Goal: Transaction & Acquisition: Purchase product/service

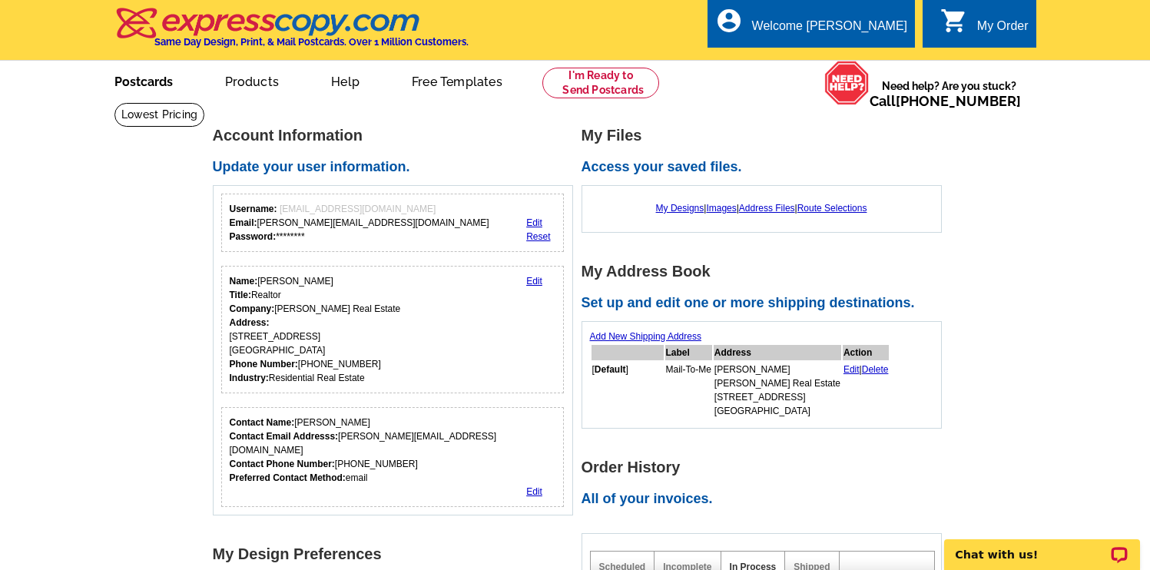
click at [151, 86] on link "Postcards" at bounding box center [144, 80] width 108 height 36
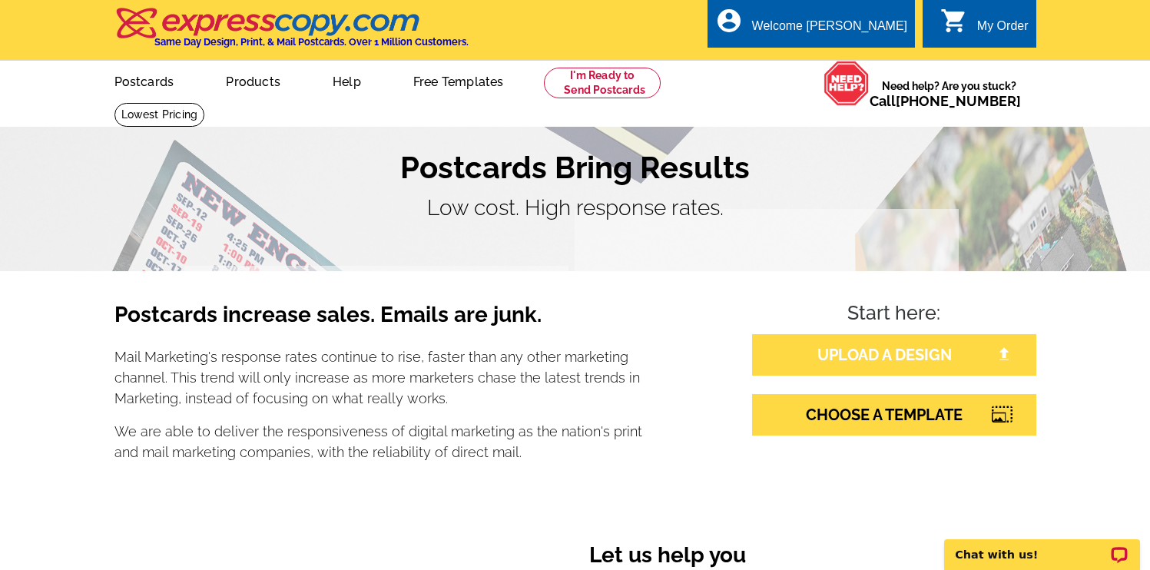
click at [852, 352] on link "UPLOAD A DESIGN" at bounding box center [894, 354] width 284 height 41
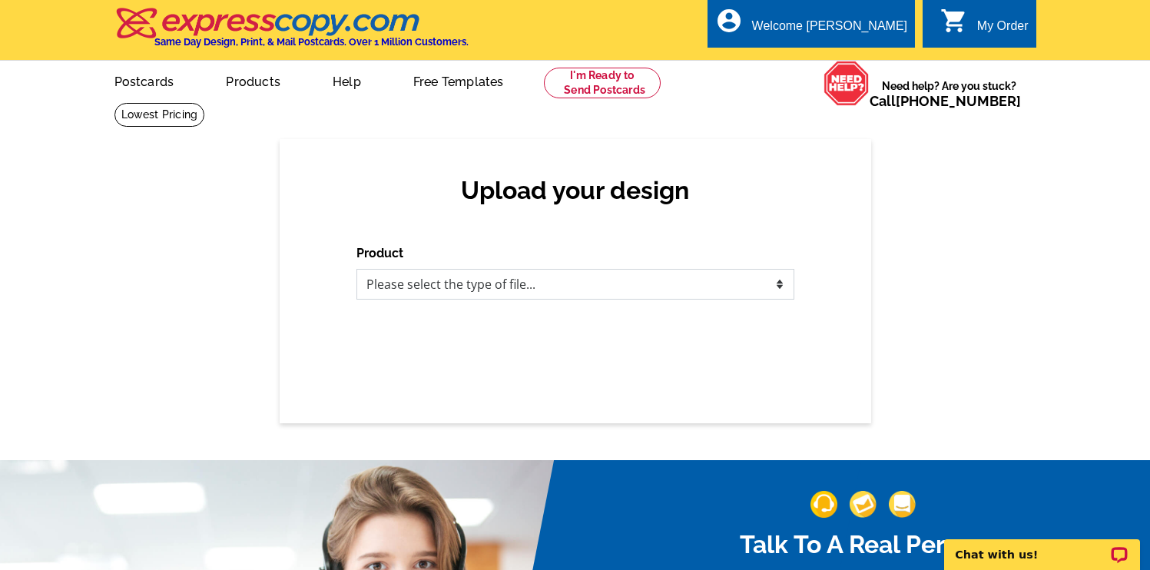
click at [435, 292] on select "Please select the type of file... Postcards Business Cards Letters and flyers G…" at bounding box center [575, 284] width 438 height 31
select select "1"
click at [356, 269] on select "Please select the type of file... Postcards Business Cards Letters and flyers G…" at bounding box center [575, 284] width 438 height 31
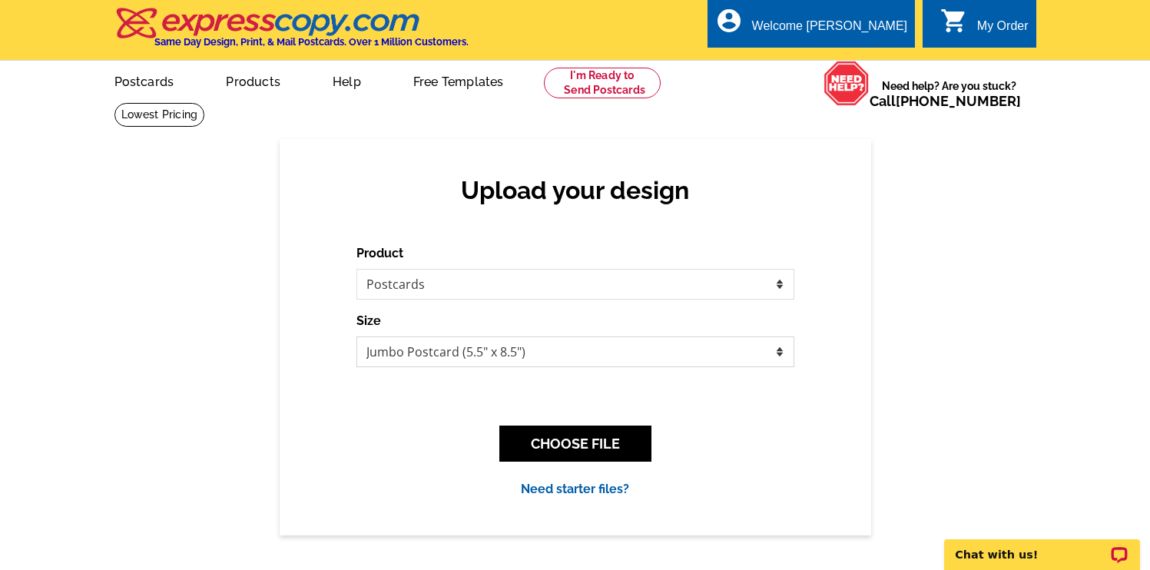
click at [429, 349] on select "Jumbo Postcard (5.5" x 8.5") Regular Postcard (4.25" x 5.6") Panoramic Postcard…" at bounding box center [575, 351] width 438 height 31
select select "1"
click at [356, 336] on select "Jumbo Postcard (5.5" x 8.5") Regular Postcard (4.25" x 5.6") Panoramic Postcard…" at bounding box center [575, 351] width 438 height 31
click at [545, 450] on button "CHOOSE FILE" at bounding box center [575, 443] width 152 height 36
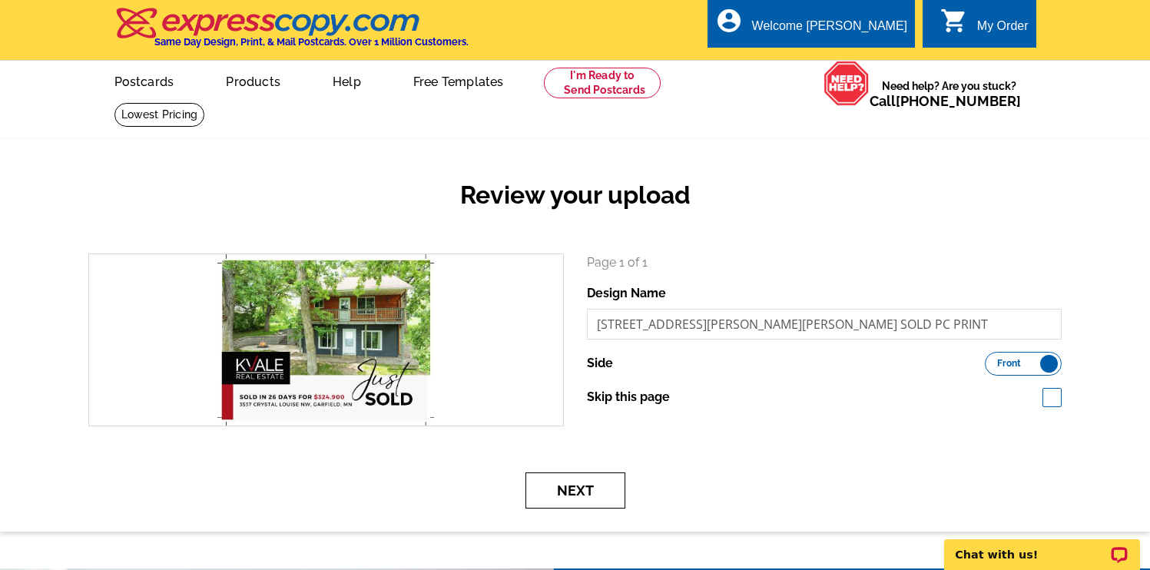
click at [592, 493] on button "Next" at bounding box center [575, 490] width 100 height 36
click at [584, 492] on button "Next" at bounding box center [575, 490] width 100 height 36
click at [567, 490] on button "Next" at bounding box center [575, 490] width 100 height 36
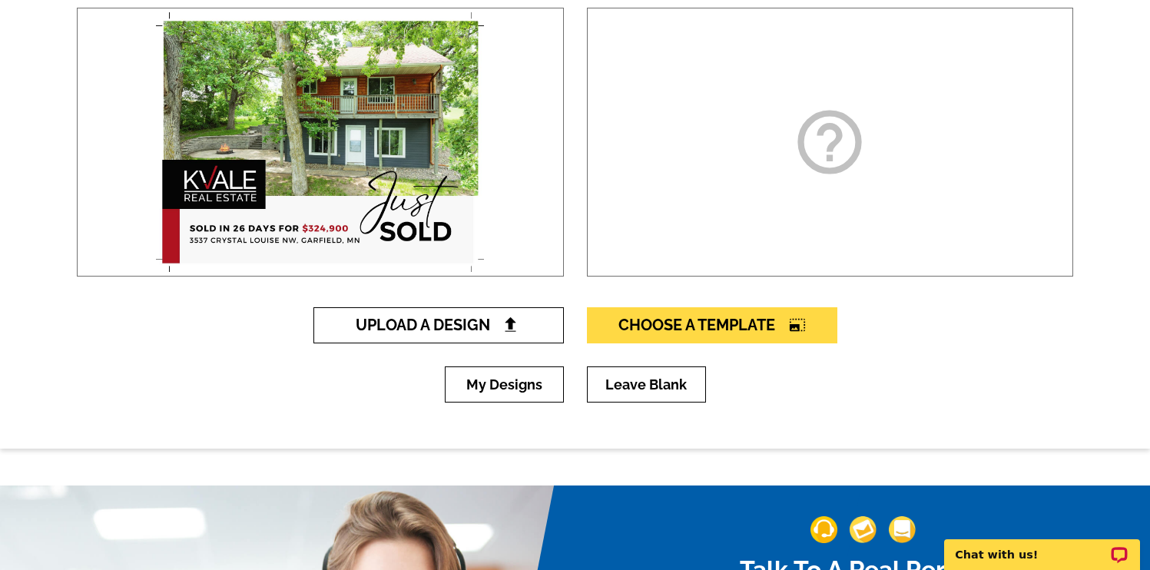
scroll to position [275, 0]
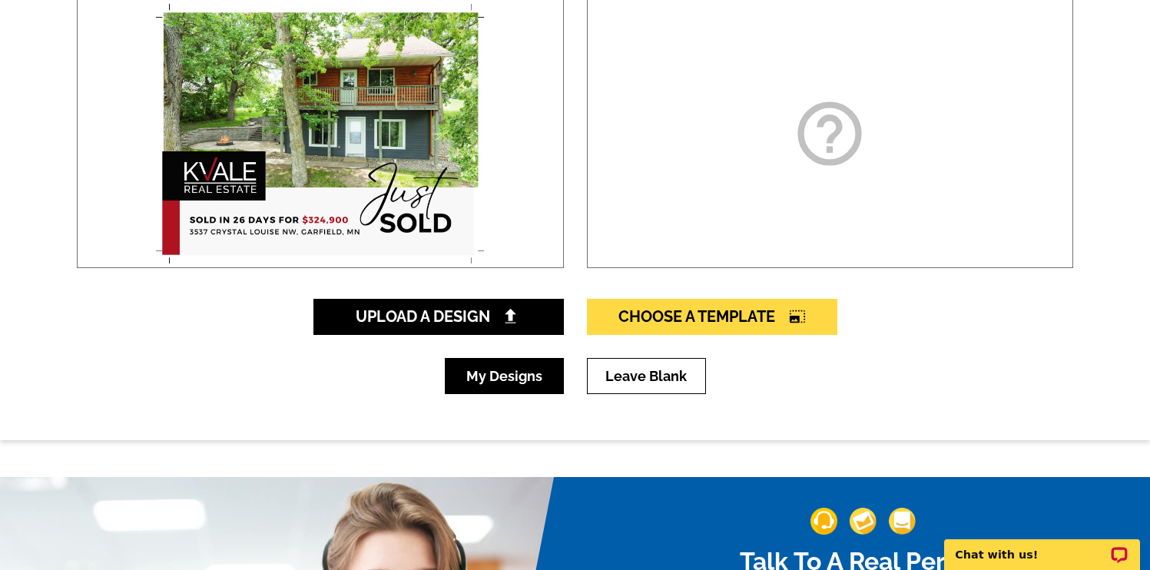
click at [521, 376] on link "My Designs" at bounding box center [504, 376] width 119 height 36
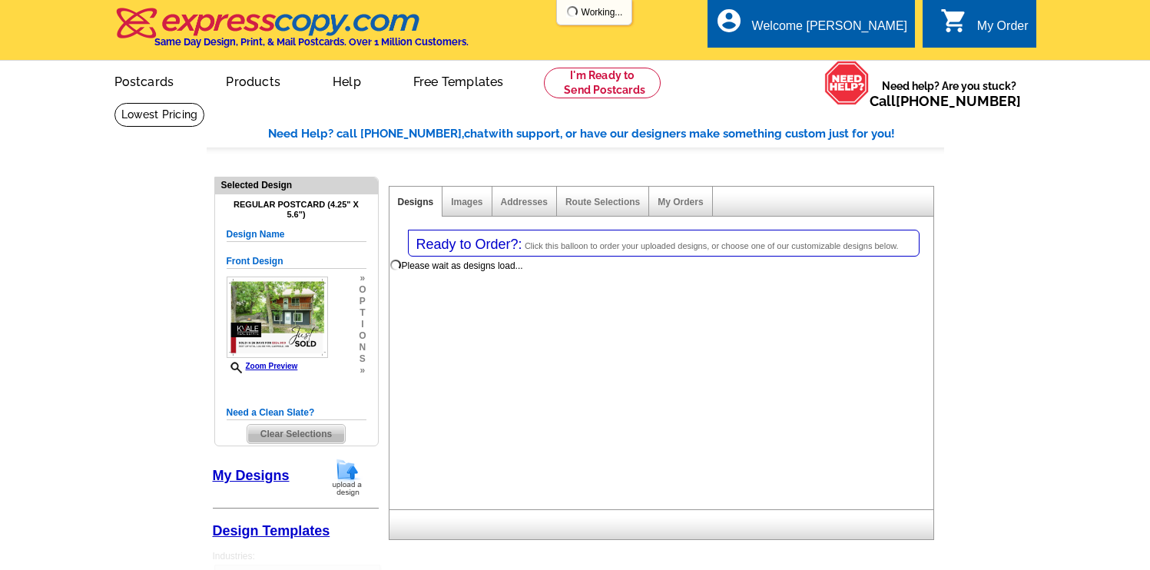
select select "1"
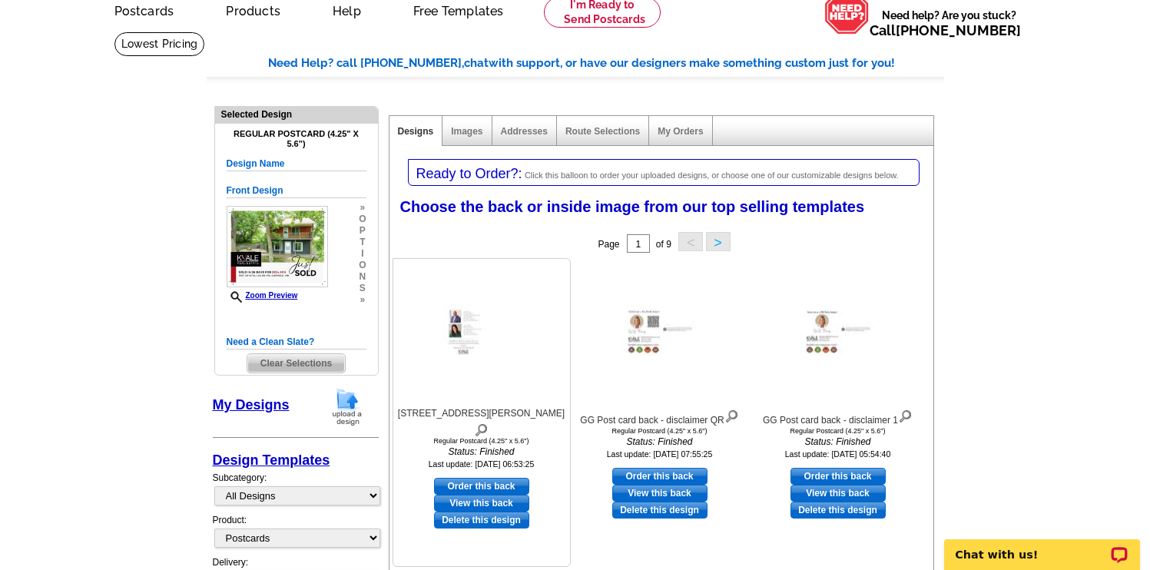
scroll to position [65, 0]
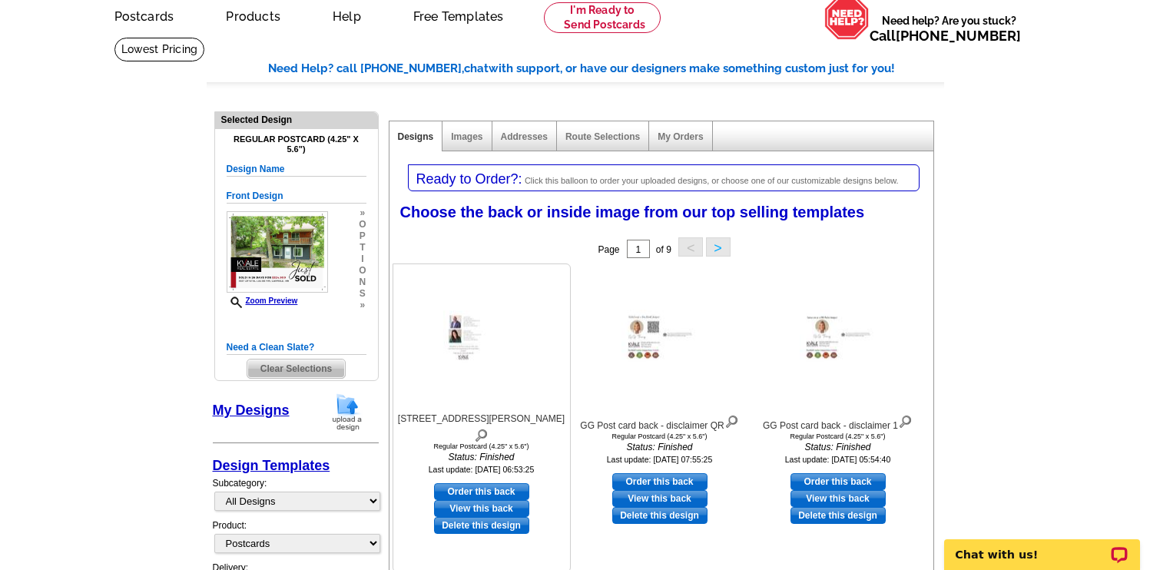
click at [499, 483] on link "Order this back" at bounding box center [481, 491] width 95 height 17
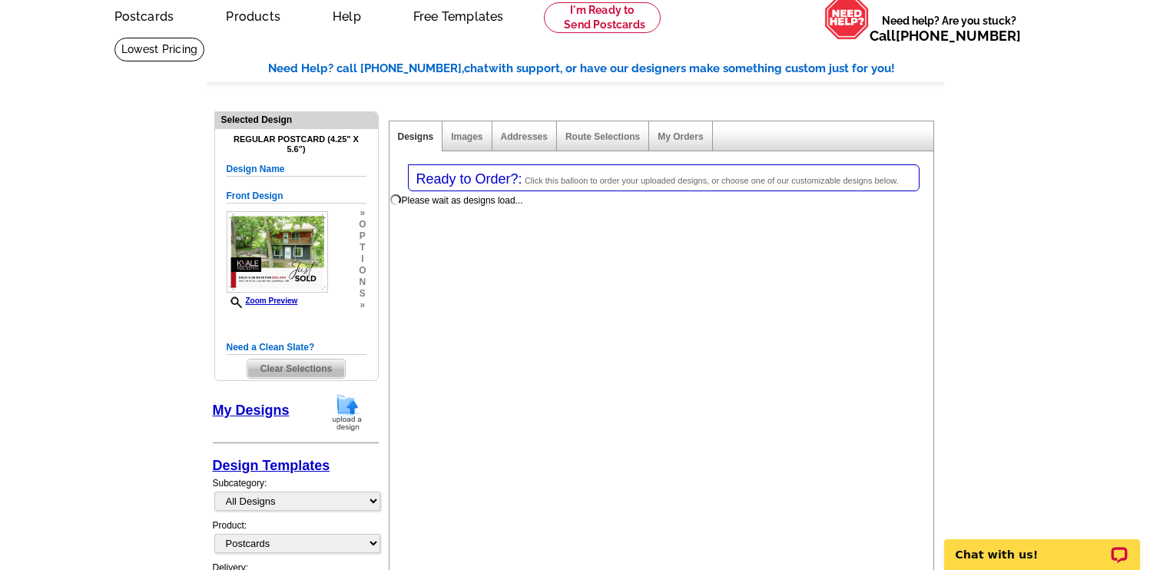
select select "front"
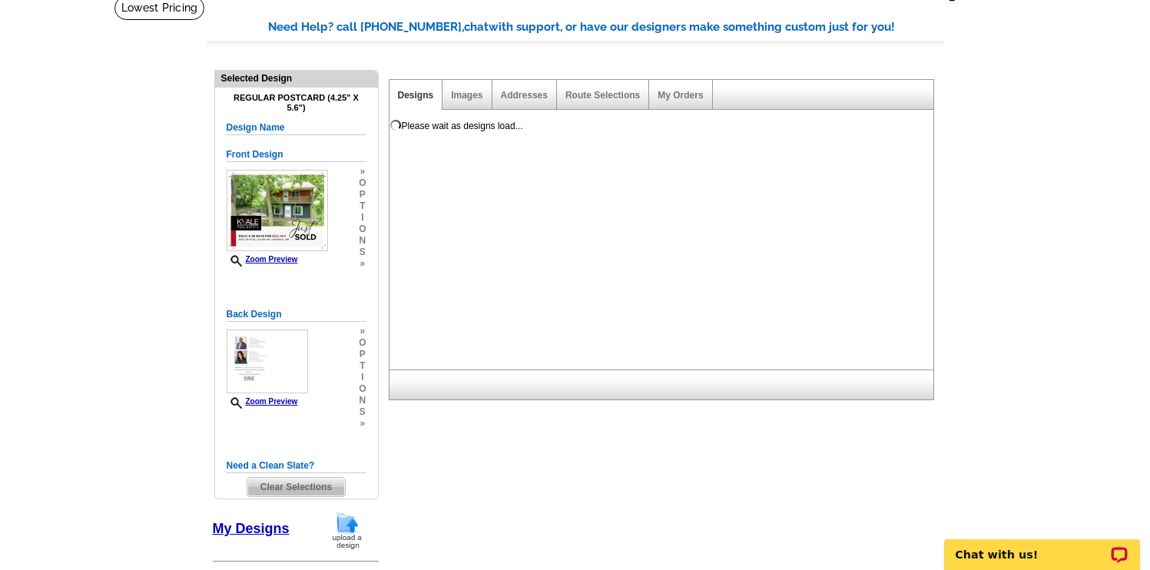
scroll to position [111, 0]
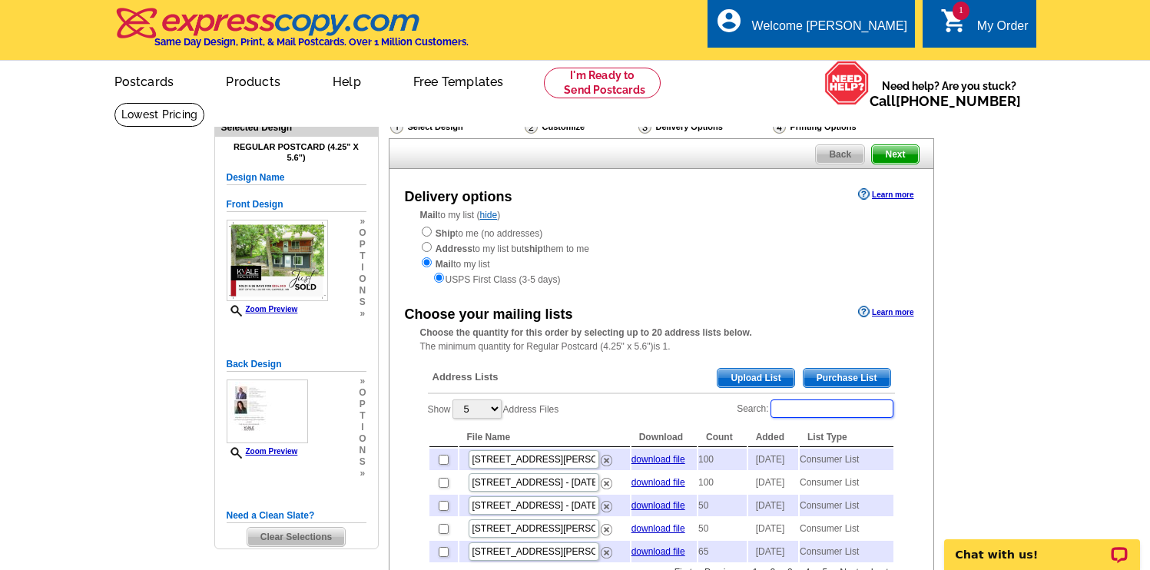
click at [808, 413] on input "Search:" at bounding box center [831, 408] width 123 height 18
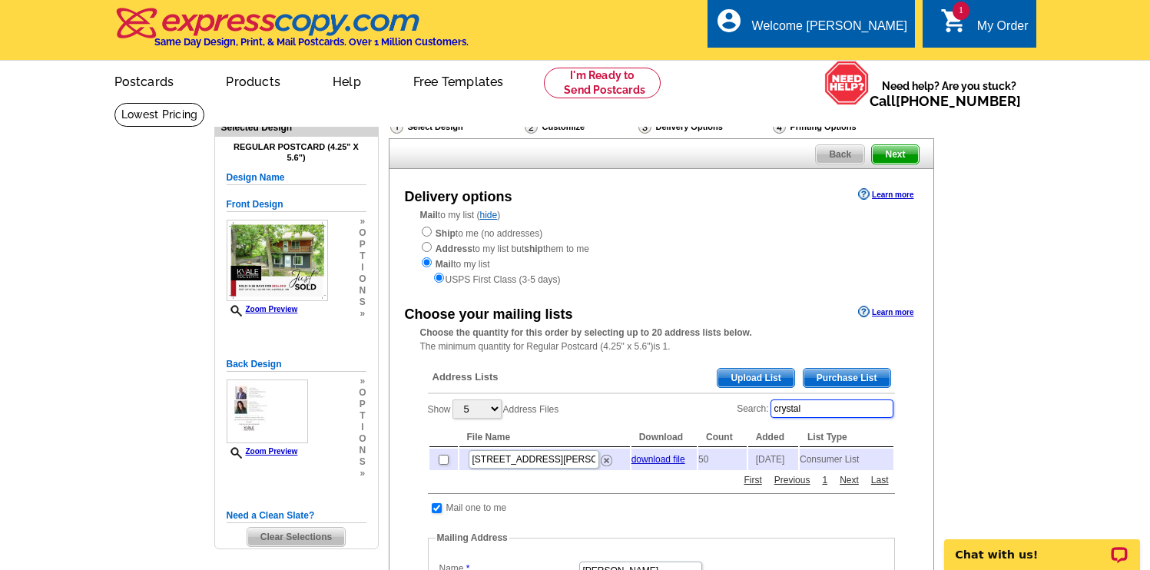
type input "crystal"
click at [441, 463] on input "checkbox" at bounding box center [444, 460] width 10 height 10
checkbox input "true"
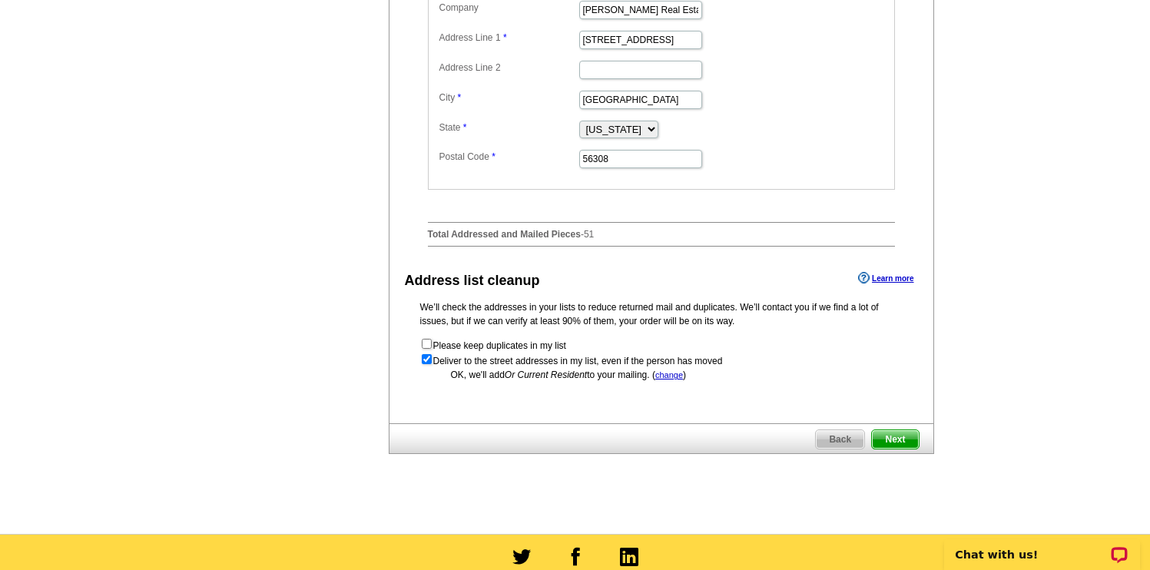
scroll to position [592, 0]
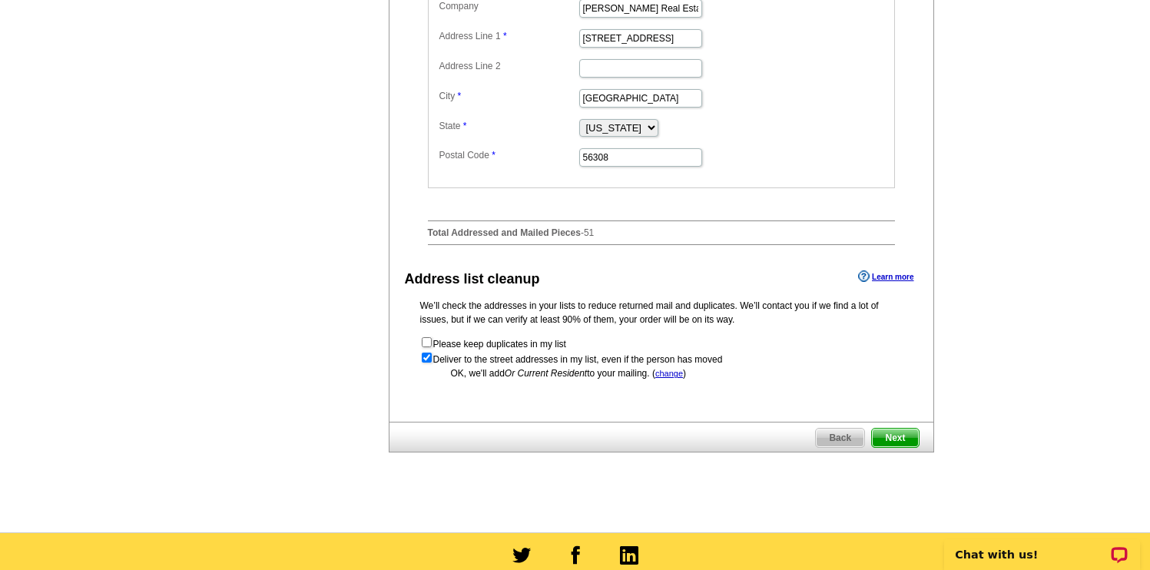
click at [895, 447] on span "Next" at bounding box center [895, 438] width 46 height 18
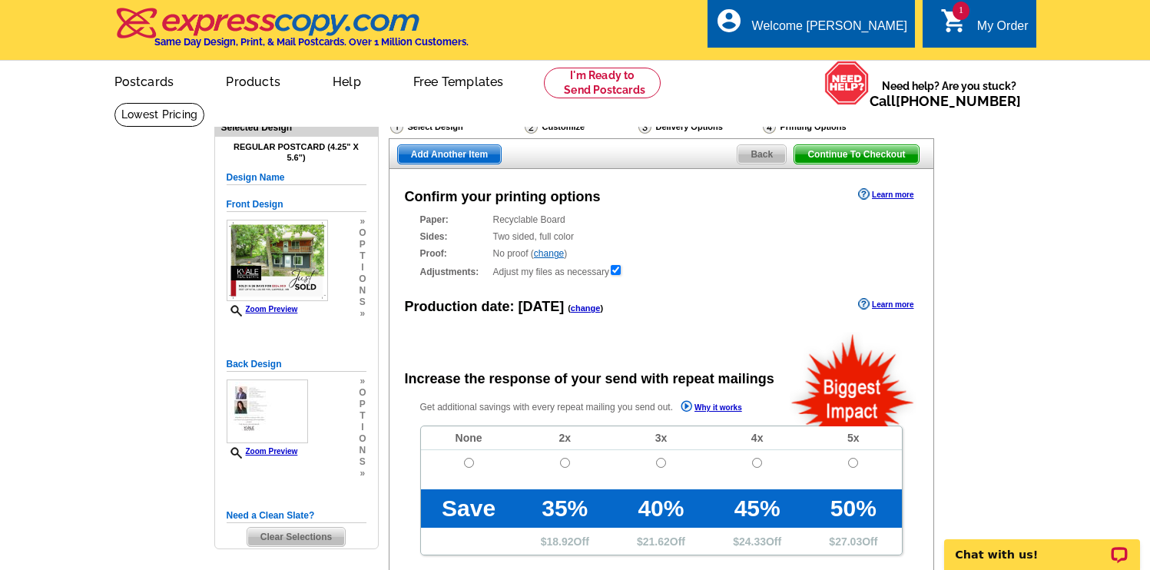
radio input "false"
click at [469, 461] on input "radio" at bounding box center [469, 463] width 10 height 10
radio input "true"
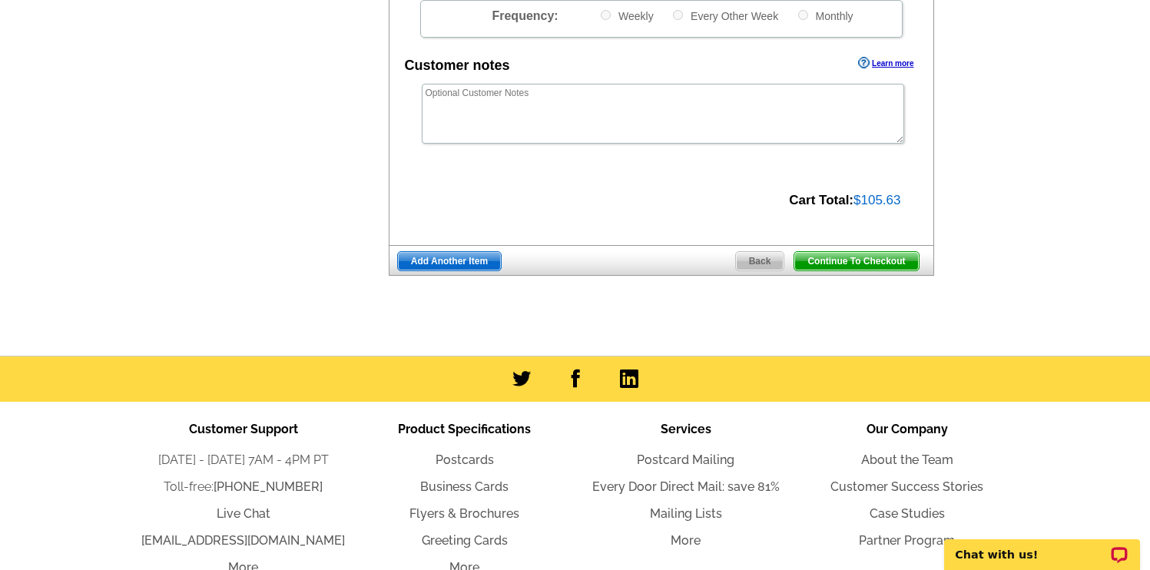
scroll to position [590, 0]
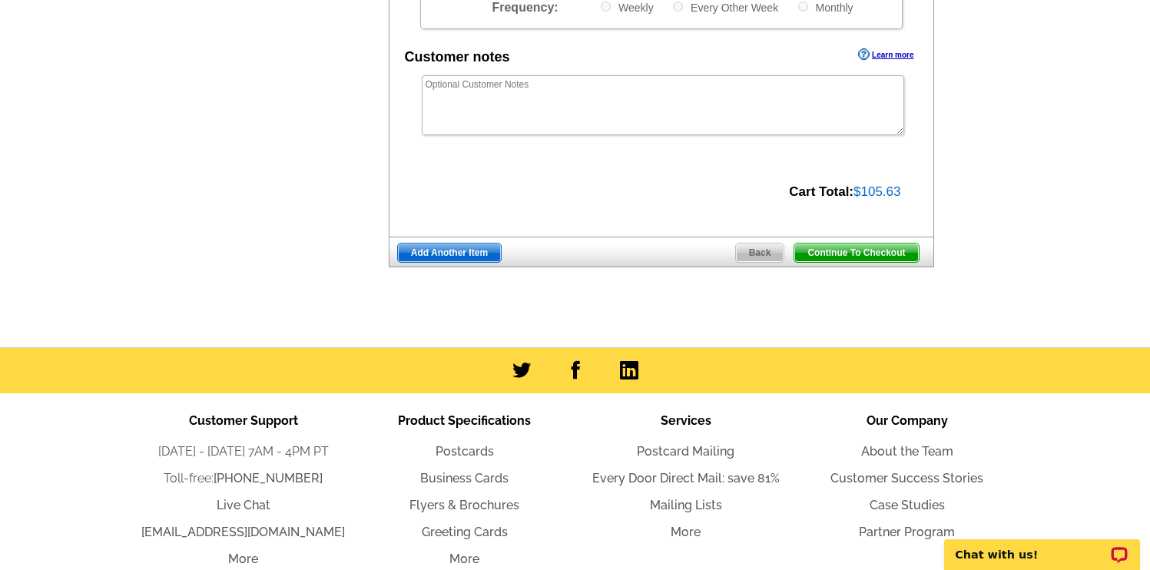
click at [866, 253] on span "Continue To Checkout" at bounding box center [856, 252] width 124 height 18
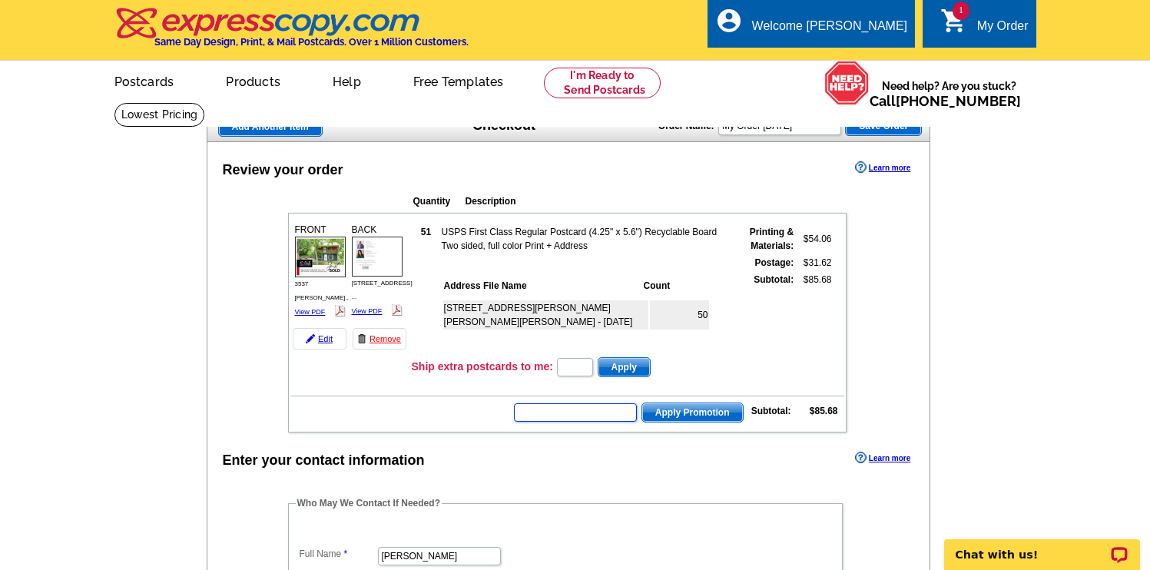
click at [594, 414] on input "text" at bounding box center [575, 412] width 123 height 18
click at [600, 414] on input "text" at bounding box center [575, 412] width 123 height 18
click at [581, 412] on input "text" at bounding box center [575, 412] width 123 height 18
type input "GROW0825"
click at [708, 411] on span "Apply Promotion" at bounding box center [692, 412] width 101 height 18
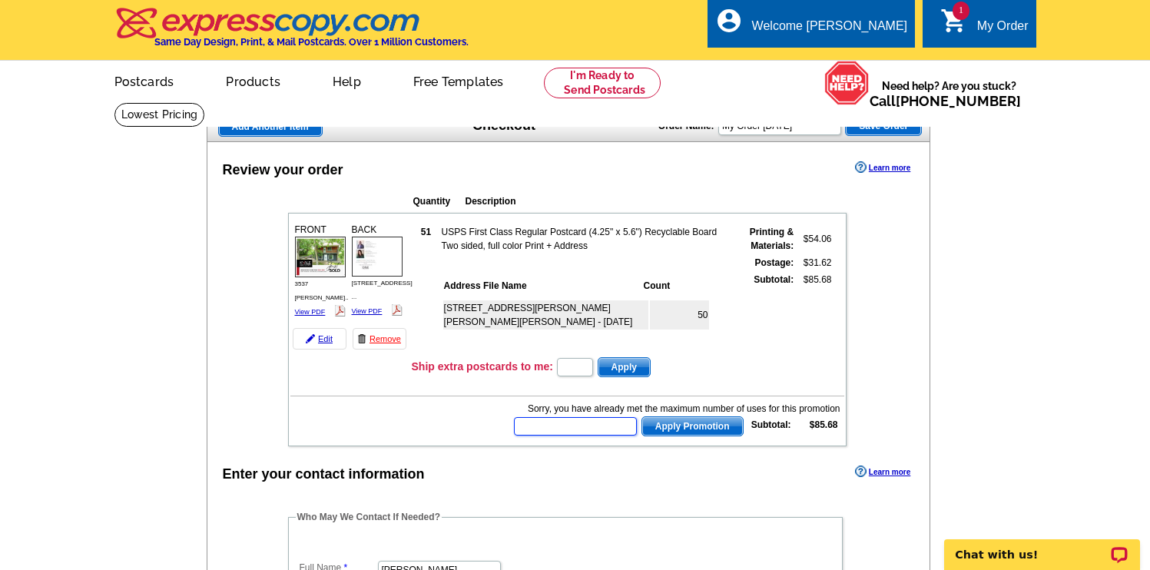
click at [604, 428] on input "text" at bounding box center [575, 426] width 123 height 18
type input "CHAT20"
click at [690, 426] on span "Apply Promotion" at bounding box center [692, 426] width 101 height 18
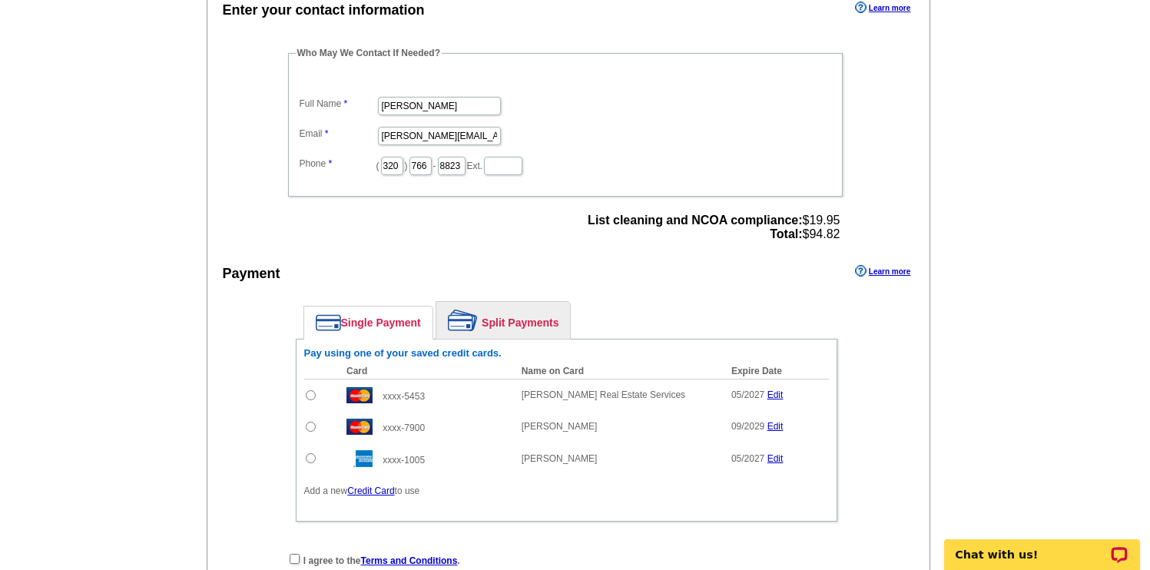
scroll to position [501, 0]
click at [307, 391] on input "radio" at bounding box center [311, 394] width 10 height 10
radio input "true"
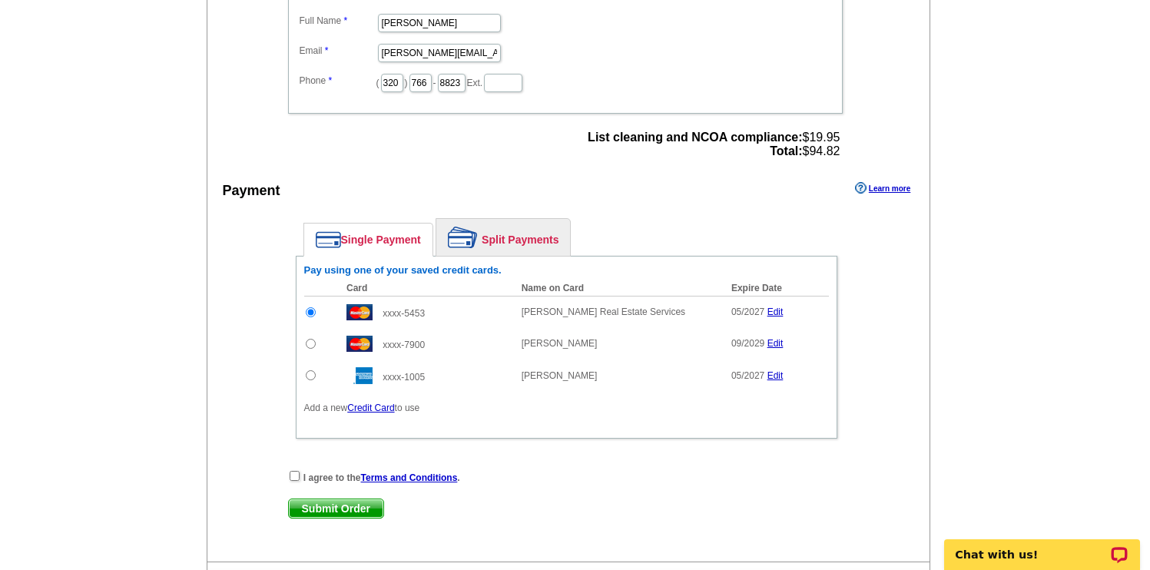
scroll to position [620, 0]
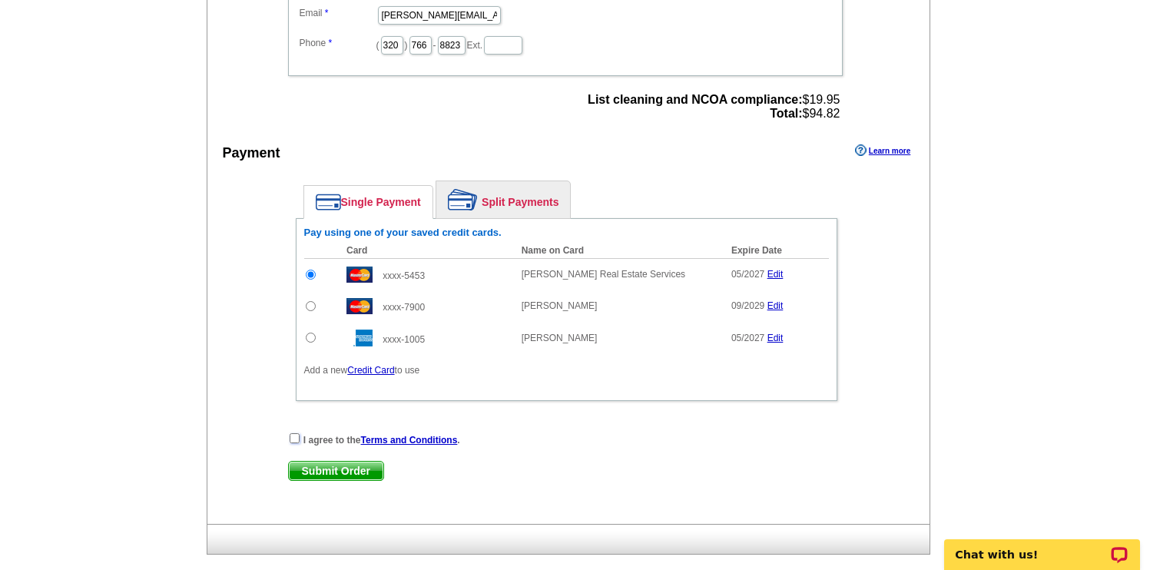
click at [293, 439] on input "checkbox" at bounding box center [295, 438] width 10 height 10
checkbox input "true"
click at [327, 475] on span "Submit Order" at bounding box center [336, 471] width 94 height 18
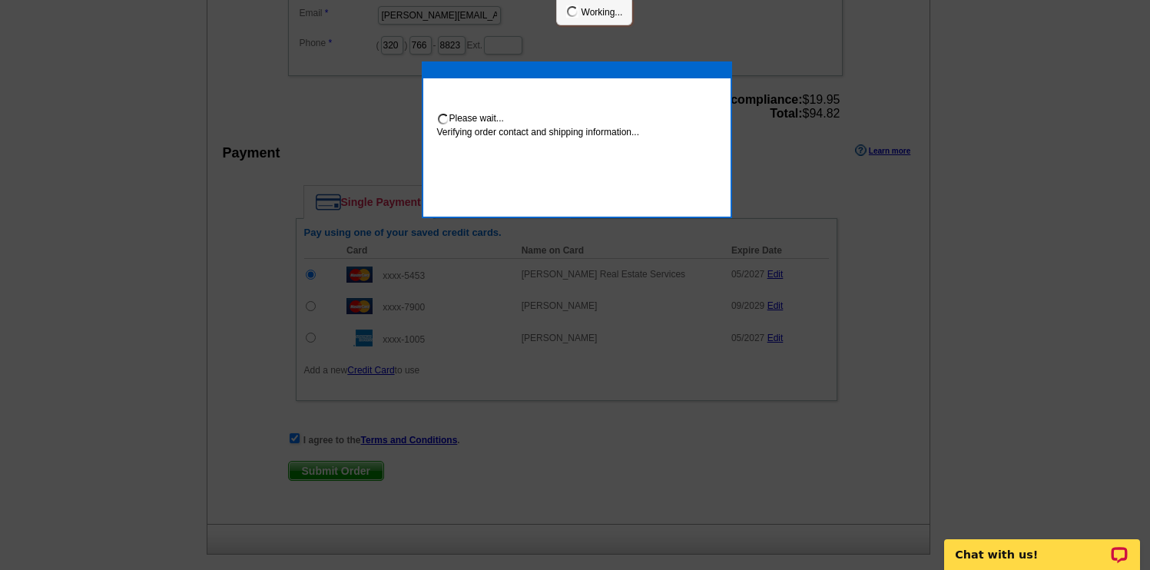
scroll to position [614, 0]
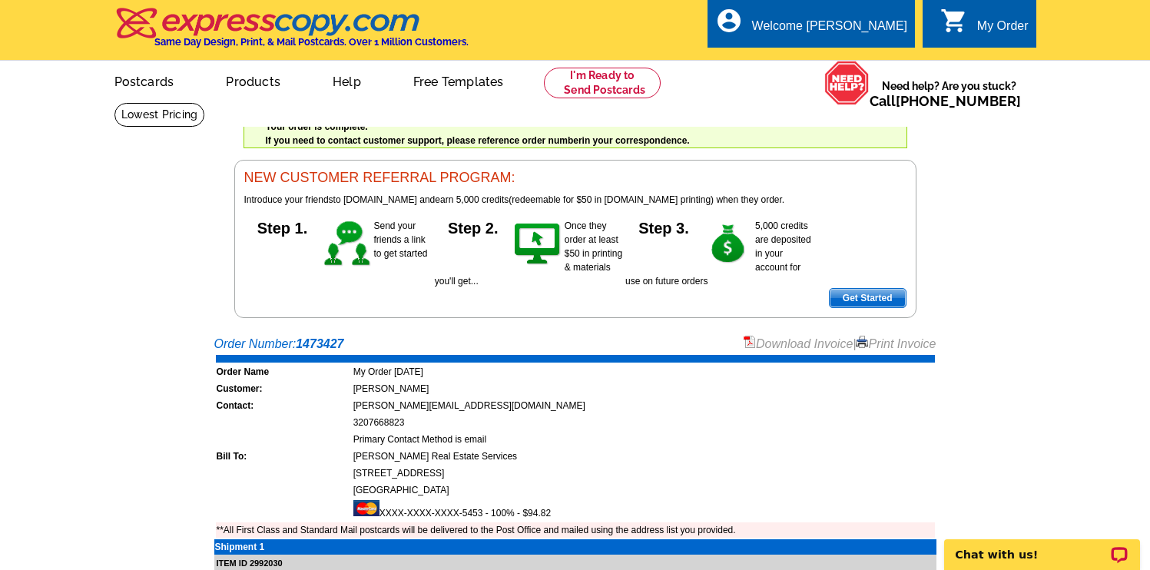
click at [778, 339] on link "Download Invoice" at bounding box center [797, 343] width 109 height 13
click at [921, 446] on td "Primary Contact Method is email" at bounding box center [644, 439] width 582 height 15
